Goal: Entertainment & Leisure: Consume media (video, audio)

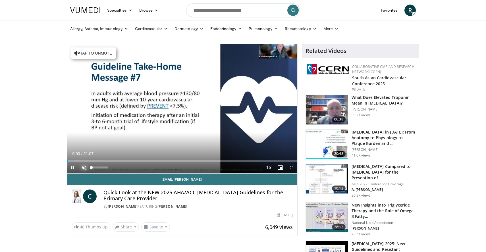
click at [85, 168] on span "Video Player" at bounding box center [84, 167] width 11 height 11
click at [74, 169] on span "Video Player" at bounding box center [72, 167] width 11 height 11
click at [73, 169] on span "Video Player" at bounding box center [72, 167] width 11 height 11
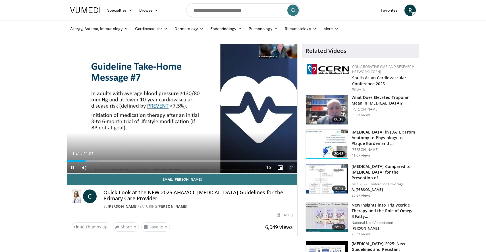
click at [292, 166] on span "Video Player" at bounding box center [291, 167] width 11 height 11
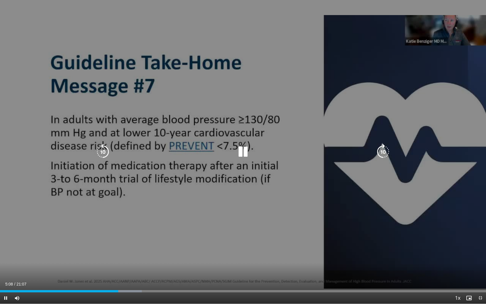
click at [242, 155] on icon "Video Player" at bounding box center [243, 152] width 16 height 16
click at [243, 150] on icon "Video Player" at bounding box center [243, 152] width 16 height 16
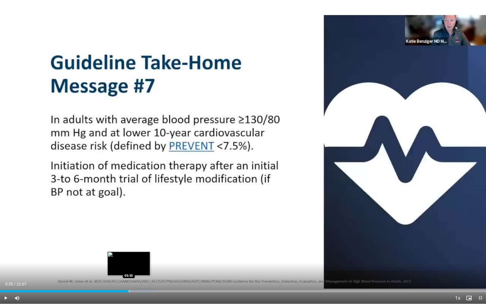
click at [129, 252] on div "Progress Bar" at bounding box center [129, 291] width 1 height 2
click at [125, 252] on div "Progress Bar" at bounding box center [125, 291] width 1 height 2
click at [4, 252] on span "Video Player" at bounding box center [5, 297] width 11 height 11
click at [133, 252] on div "Progress Bar" at bounding box center [133, 291] width 1 height 2
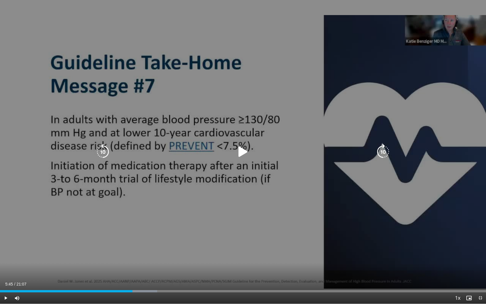
click at [241, 152] on icon "Video Player" at bounding box center [243, 152] width 16 height 16
click at [442, 166] on div "10 seconds Tap to unmute" at bounding box center [243, 152] width 486 height 304
click at [241, 150] on icon "Video Player" at bounding box center [243, 152] width 16 height 16
click at [113, 208] on div "10 seconds Tap to unmute" at bounding box center [243, 152] width 486 height 304
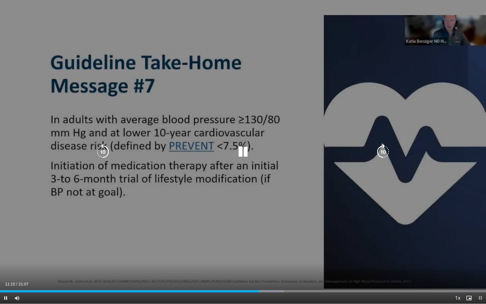
click at [347, 107] on div "10 seconds Tap to unmute" at bounding box center [243, 152] width 486 height 304
click at [249, 155] on icon "Video Player" at bounding box center [243, 152] width 16 height 16
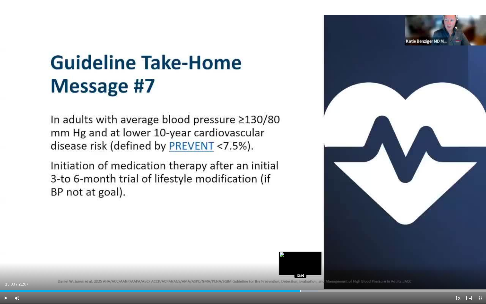
click at [301, 252] on div "Progress Bar" at bounding box center [301, 291] width 1 height 2
click at [307, 252] on div "Progress Bar" at bounding box center [307, 291] width 1 height 2
click at [315, 252] on div "Progress Bar" at bounding box center [315, 291] width 1 height 2
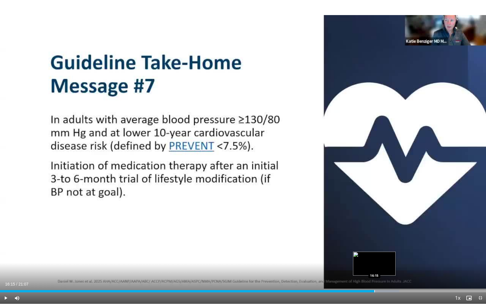
click at [375, 252] on div "Progress Bar" at bounding box center [375, 291] width 1 height 2
click at [383, 252] on div "Loaded : 82.87% 16:23 16:38" at bounding box center [243, 291] width 486 height 2
click at [394, 252] on div "Progress Bar" at bounding box center [394, 291] width 1 height 2
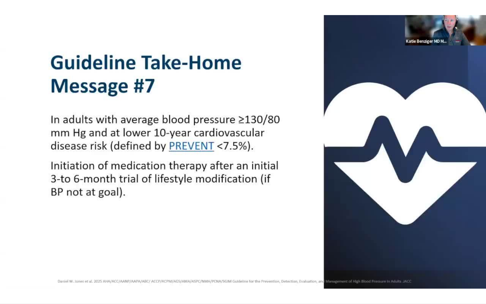
click at [393, 252] on div "10 seconds Tap to unmute" at bounding box center [243, 152] width 486 height 304
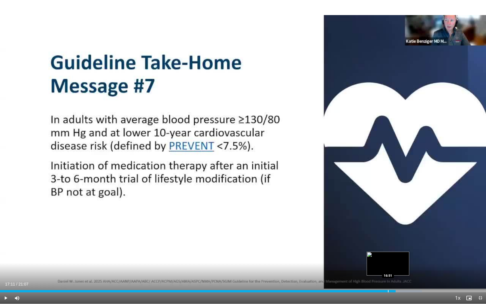
click at [388, 252] on div "Loaded : 86.82% 17:11 16:51" at bounding box center [243, 291] width 486 height 2
click at [393, 252] on div "Progress Bar" at bounding box center [393, 291] width 1 height 2
click at [5, 252] on span "Video Player" at bounding box center [5, 297] width 11 height 11
click at [480, 252] on span "Video Player" at bounding box center [480, 297] width 11 height 11
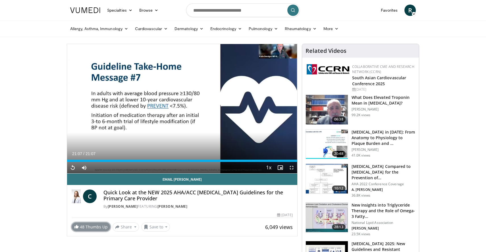
click at [93, 228] on link "48 Thumbs Up" at bounding box center [91, 227] width 39 height 9
